Goal: Information Seeking & Learning: Check status

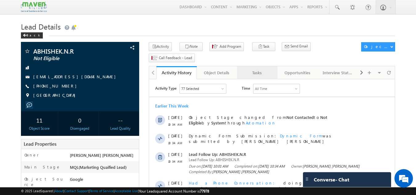
click at [261, 69] on div "Tasks" at bounding box center [257, 72] width 30 height 7
